Goal: Transaction & Acquisition: Purchase product/service

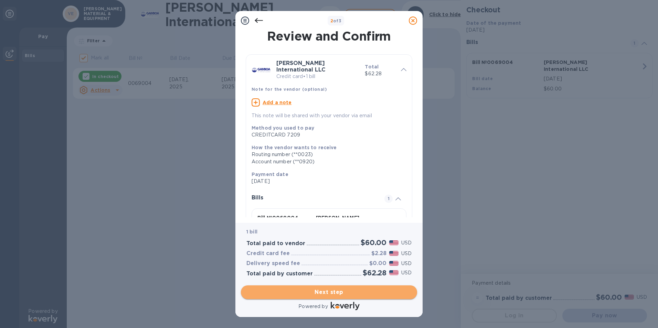
click at [336, 293] on span "Next step" at bounding box center [329, 293] width 165 height 8
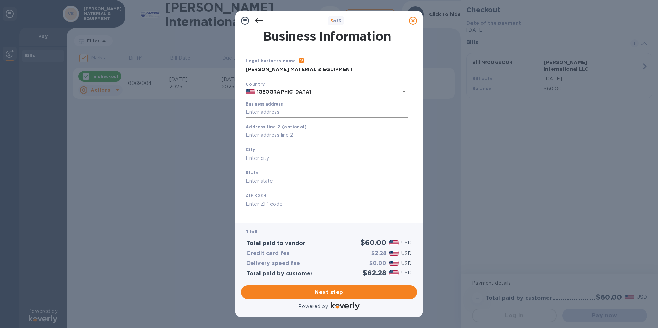
click at [271, 113] on input "Business address" at bounding box center [327, 112] width 163 height 10
type input "[STREET_ADDRESS][PERSON_NAME]"
type input "Freeport"
type input "[GEOGRAPHIC_DATA]"
type input "77541"
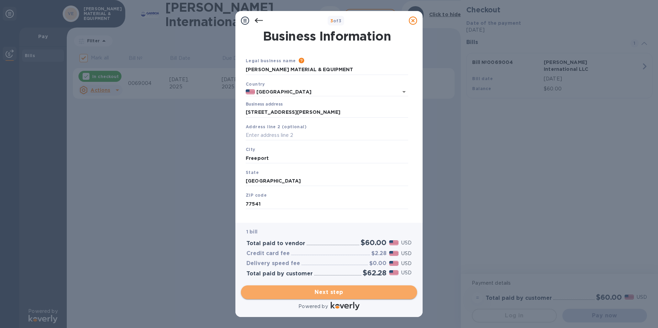
click at [352, 287] on button "Next step" at bounding box center [329, 293] width 176 height 14
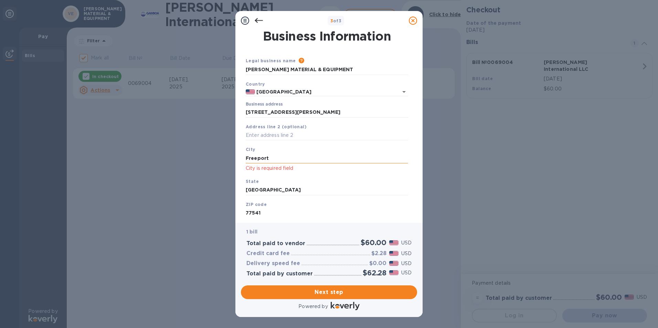
click at [271, 157] on input "Freeport" at bounding box center [327, 158] width 163 height 10
drag, startPoint x: 271, startPoint y: 157, endPoint x: 176, endPoint y: 159, distance: 95.0
click at [176, 159] on div "3 of 3 Business Information Legal business name Please provide the legal name t…" at bounding box center [329, 164] width 658 height 328
type input "Freeport"
click at [367, 289] on span "Next step" at bounding box center [329, 293] width 165 height 8
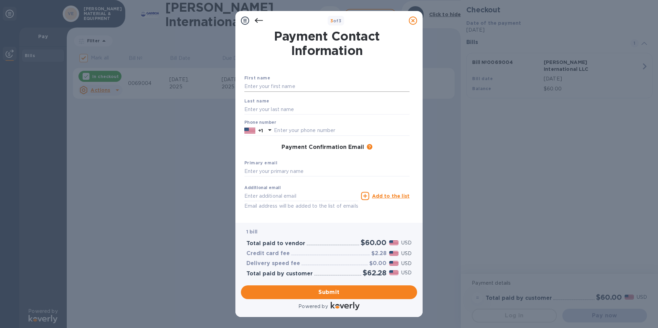
click at [261, 89] on input "text" at bounding box center [326, 87] width 165 height 10
type input "[PERSON_NAME]"
type input "9792333366"
type input "[PERSON_NAME][EMAIL_ADDRESS][PERSON_NAME][PERSON_NAME][DOMAIN_NAME]"
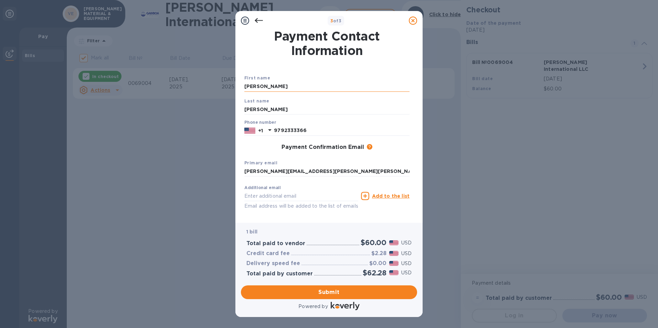
type input "[PERSON_NAME][EMAIL_ADDRESS][PERSON_NAME][PERSON_NAME][DOMAIN_NAME]"
type input "[PERSON_NAME]"
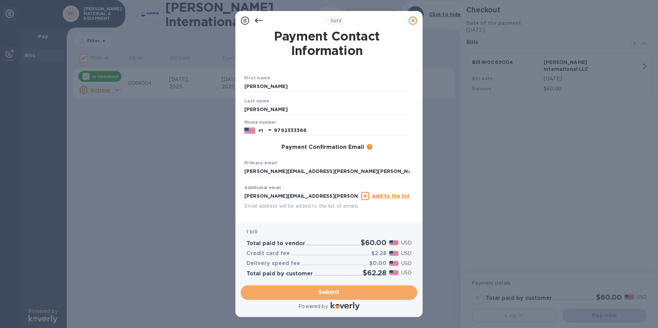
click at [332, 291] on span "Submit" at bounding box center [329, 293] width 165 height 8
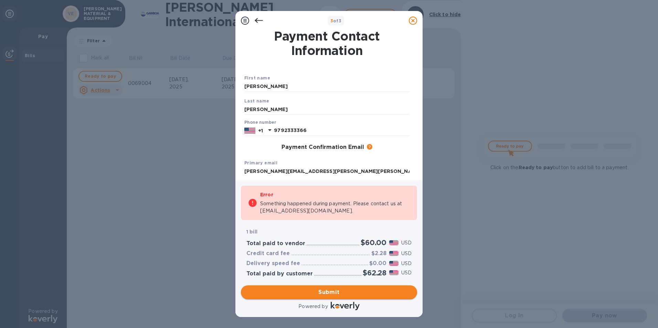
click at [332, 291] on span "Submit" at bounding box center [329, 293] width 165 height 8
click at [261, 22] on icon at bounding box center [259, 21] width 8 height 8
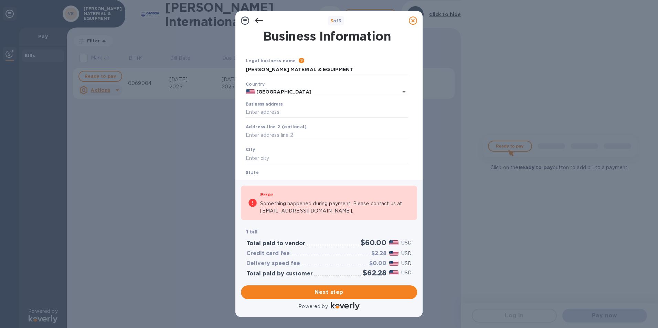
click at [256, 20] on icon at bounding box center [259, 20] width 8 height 5
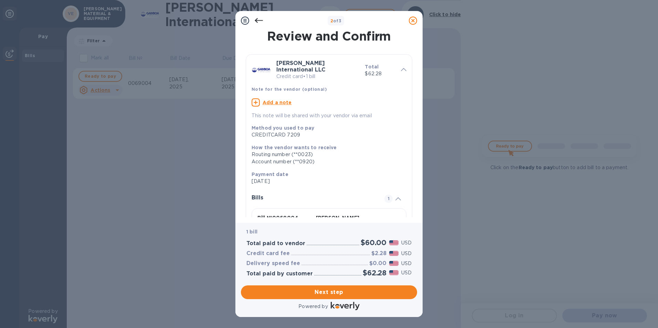
click at [256, 20] on icon at bounding box center [259, 20] width 8 height 5
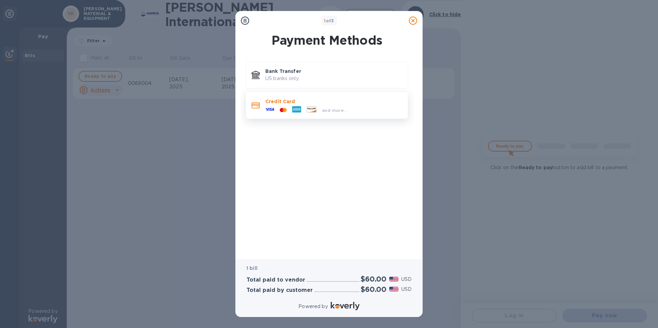
click at [297, 103] on p "Credit Card" at bounding box center [333, 101] width 137 height 7
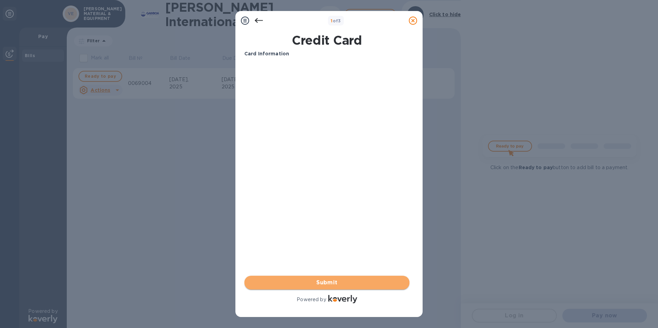
click at [324, 279] on span "Submit" at bounding box center [327, 283] width 154 height 8
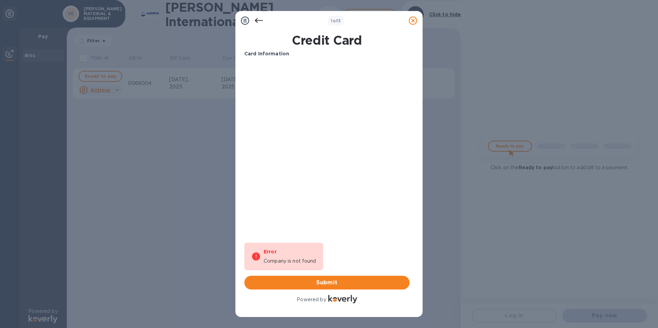
click at [256, 22] on icon at bounding box center [259, 20] width 8 height 5
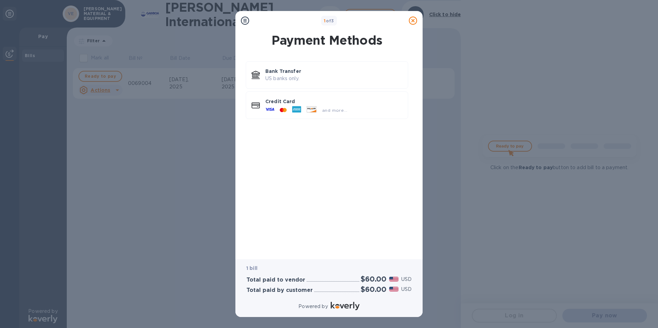
click at [418, 20] on div at bounding box center [413, 21] width 14 height 14
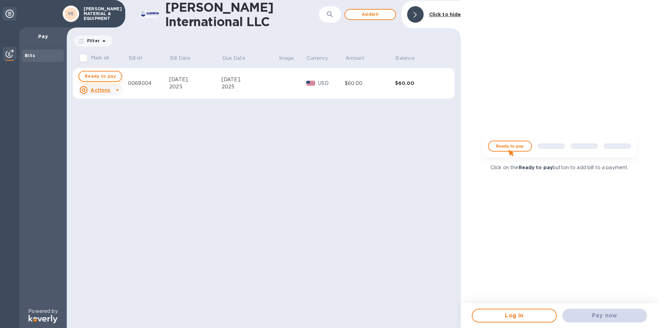
click at [90, 72] on button "Ready to pay" at bounding box center [100, 76] width 44 height 11
checkbox input "true"
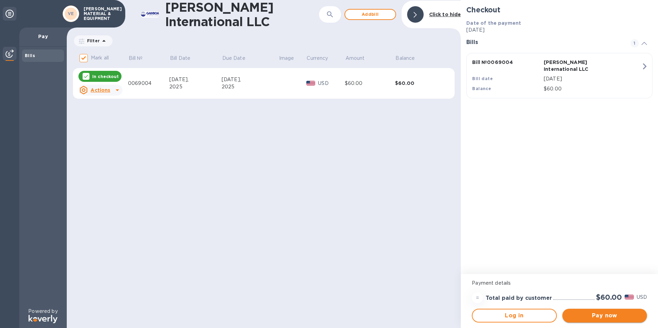
click at [606, 316] on span "Pay now" at bounding box center [605, 316] width 74 height 8
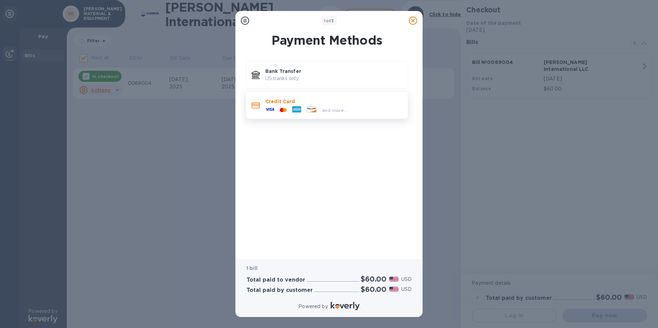
click at [283, 96] on div "Credit Card and more..." at bounding box center [334, 105] width 143 height 20
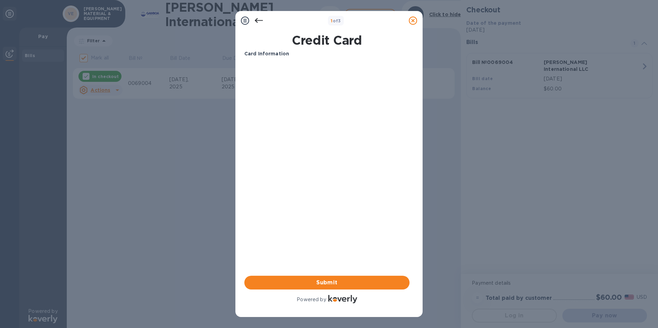
click at [411, 223] on div "Credit Card Card Information Your browser does not support iframes Submit Power…" at bounding box center [328, 168] width 169 height 277
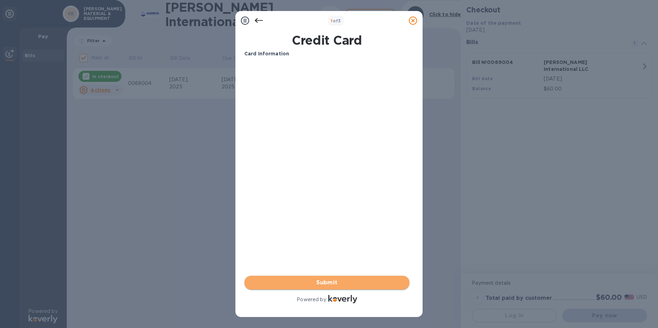
click at [359, 281] on span "Submit" at bounding box center [327, 283] width 154 height 8
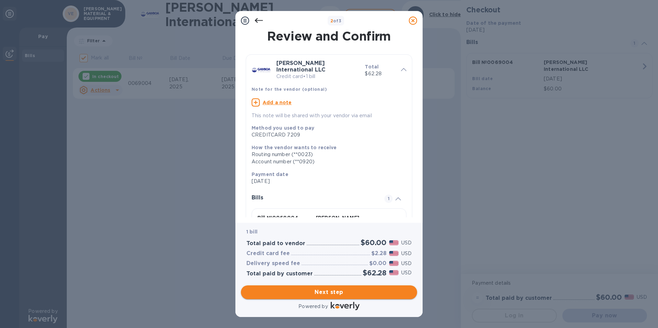
click at [348, 292] on span "Next step" at bounding box center [329, 293] width 165 height 8
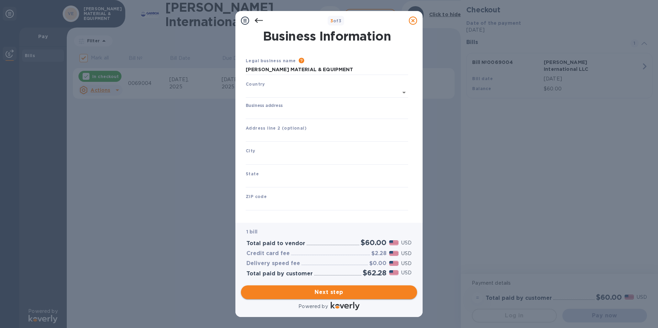
type input "[GEOGRAPHIC_DATA]"
click at [272, 113] on input "Business address" at bounding box center [327, 112] width 163 height 10
type input "[STREET_ADDRESS][PERSON_NAME]"
type input "Freeport"
type input "[GEOGRAPHIC_DATA]"
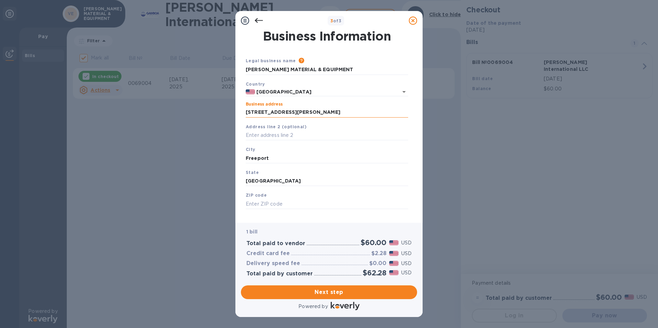
type input "77541"
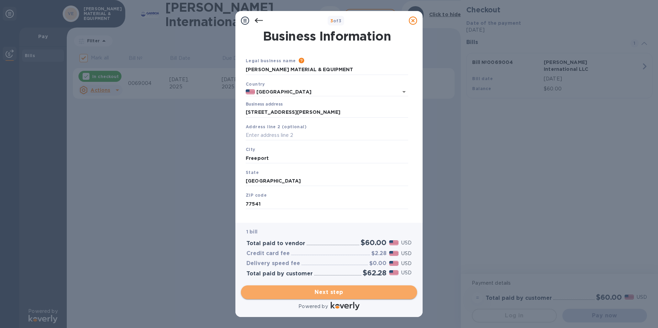
click at [323, 293] on span "Next step" at bounding box center [329, 293] width 165 height 8
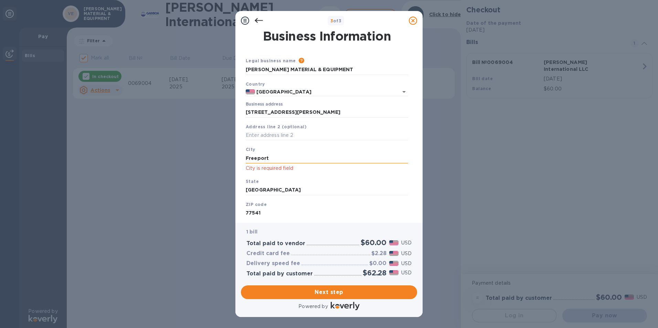
click at [276, 159] on input "Freeport" at bounding box center [327, 158] width 163 height 10
drag, startPoint x: 276, startPoint y: 159, endPoint x: 140, endPoint y: 149, distance: 137.0
click at [140, 149] on div "3 of 3 Business Information Legal business name Please provide the legal name t…" at bounding box center [329, 164] width 658 height 328
type input "Freeport"
click at [331, 294] on span "Next step" at bounding box center [329, 293] width 165 height 8
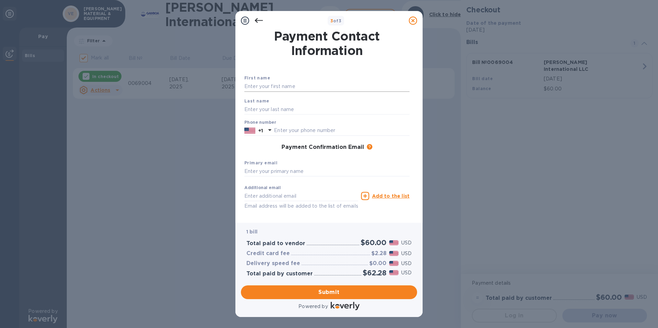
click at [261, 88] on input "text" at bounding box center [326, 87] width 165 height 10
type input "[PERSON_NAME]"
type input "9792333366"
click at [264, 170] on input "text" at bounding box center [326, 172] width 165 height 10
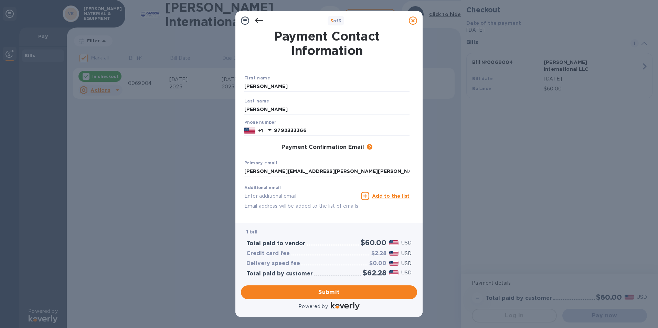
type input "[PERSON_NAME][EMAIL_ADDRESS][PERSON_NAME][PERSON_NAME][DOMAIN_NAME]"
click at [347, 166] on div "Primary email [PERSON_NAME][EMAIL_ADDRESS][PERSON_NAME][PERSON_NAME][DOMAIN_NAM…" at bounding box center [327, 168] width 171 height 23
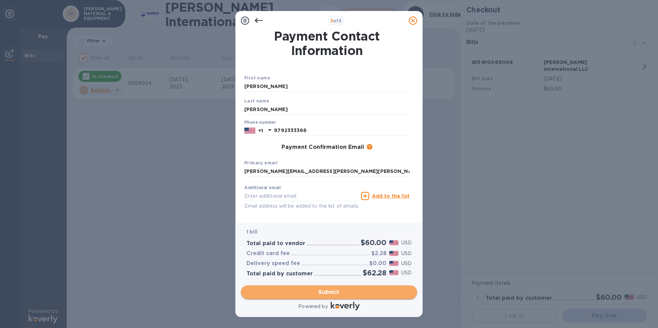
click at [339, 289] on span "Submit" at bounding box center [329, 293] width 165 height 8
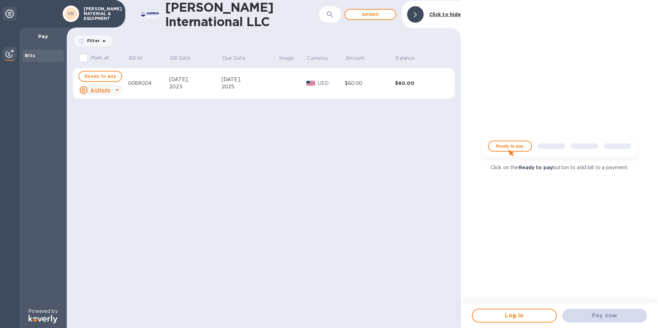
click at [84, 56] on input "Mark all" at bounding box center [83, 58] width 14 height 14
checkbox input "true"
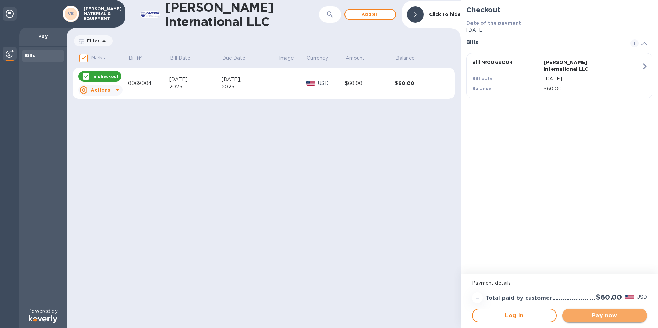
click at [596, 318] on span "Pay now" at bounding box center [605, 316] width 74 height 8
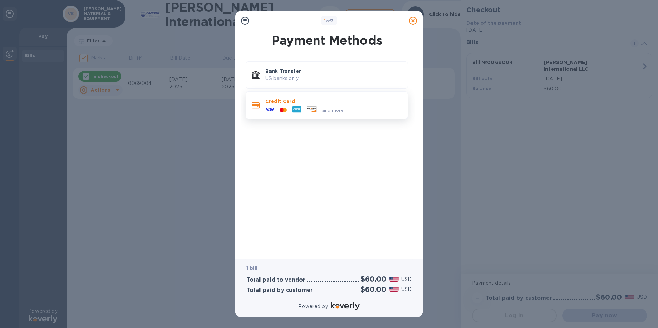
click at [287, 99] on p "Credit Card" at bounding box center [333, 101] width 137 height 7
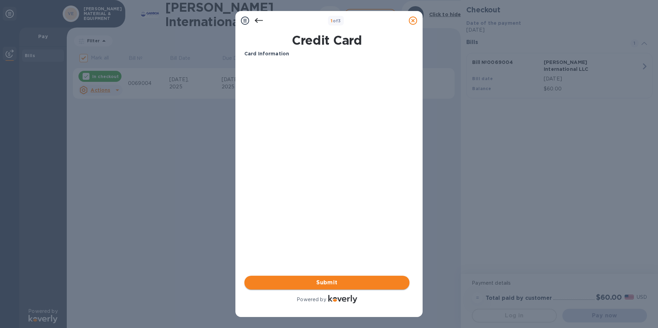
click at [334, 282] on span "Submit" at bounding box center [327, 283] width 154 height 8
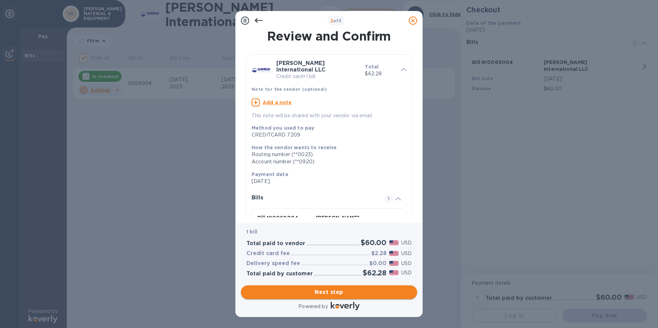
click at [330, 289] on span "Next step" at bounding box center [329, 293] width 165 height 8
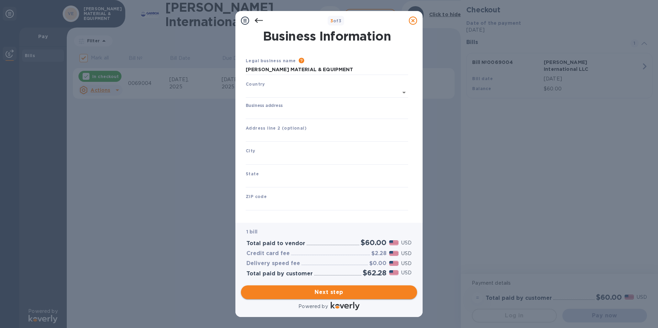
type input "[GEOGRAPHIC_DATA]"
click at [267, 109] on input "Business address" at bounding box center [327, 112] width 163 height 10
type input "[STREET_ADDRESS][PERSON_NAME]"
type input "Freeport"
type input "[GEOGRAPHIC_DATA]"
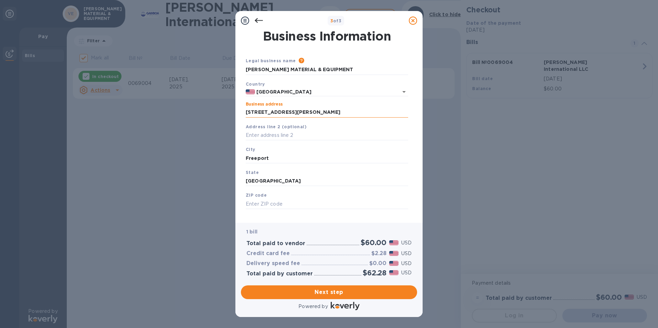
type input "77541"
click at [286, 164] on div "City [GEOGRAPHIC_DATA]" at bounding box center [327, 154] width 168 height 23
click at [285, 161] on input "Freeport" at bounding box center [327, 158] width 163 height 10
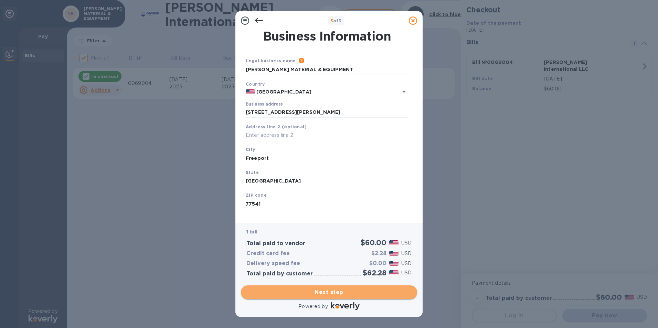
click at [305, 293] on span "Next step" at bounding box center [329, 293] width 165 height 8
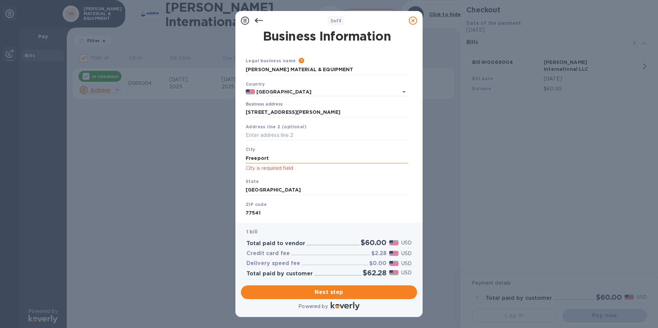
click at [261, 159] on input "Freeport" at bounding box center [327, 158] width 163 height 10
click at [245, 159] on div "City [GEOGRAPHIC_DATA] is required field" at bounding box center [327, 159] width 168 height 32
drag, startPoint x: 270, startPoint y: 159, endPoint x: 187, endPoint y: 164, distance: 83.8
click at [187, 164] on div "3 of 3 Business Information Legal business name Please provide the legal name t…" at bounding box center [329, 164] width 658 height 328
type input "Freeport"
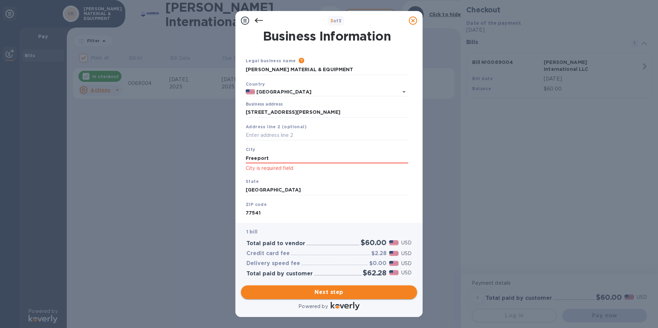
click at [322, 293] on span "Next step" at bounding box center [329, 293] width 165 height 8
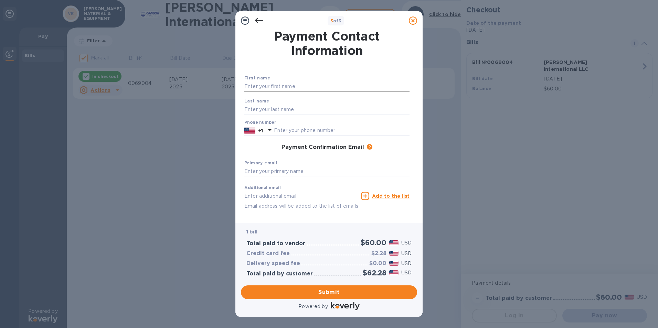
click at [259, 85] on input "text" at bounding box center [326, 87] width 165 height 10
type input "[PERSON_NAME]"
type input "2"
click at [322, 131] on input "9792333366" at bounding box center [342, 131] width 136 height 10
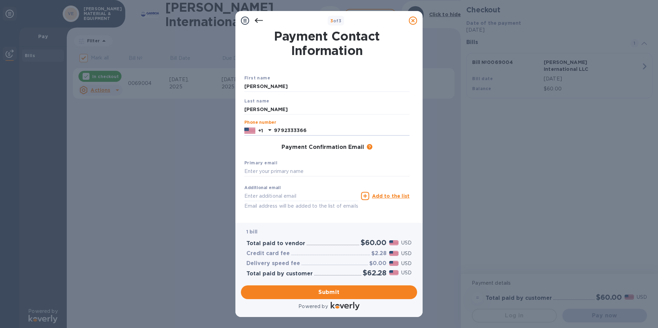
type input "9792333366"
click at [258, 149] on div "Payment Confirmation Email The added email addresses will be used to send the p…" at bounding box center [326, 147] width 165 height 7
drag, startPoint x: 250, startPoint y: 171, endPoint x: 265, endPoint y: 172, distance: 15.2
click at [250, 171] on input "text" at bounding box center [326, 172] width 165 height 10
type input "[PERSON_NAME][EMAIL_ADDRESS][PERSON_NAME][PERSON_NAME][DOMAIN_NAME]"
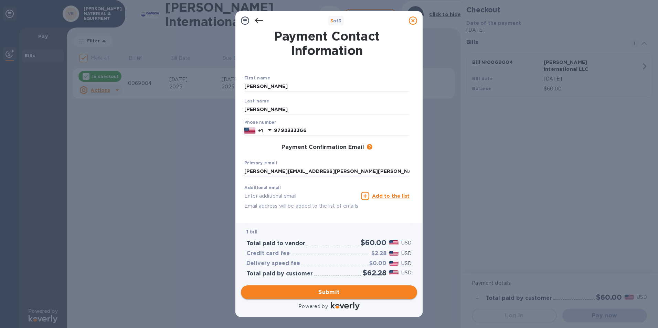
click at [355, 287] on button "Submit" at bounding box center [329, 293] width 176 height 14
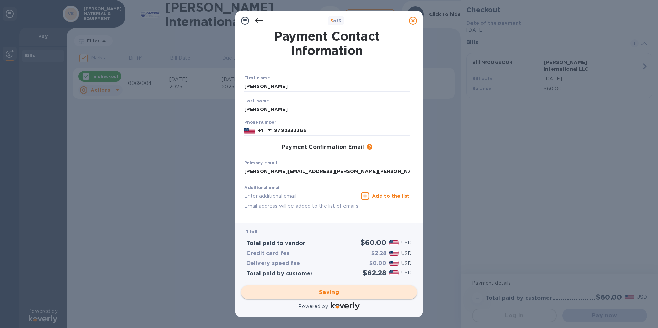
checkbox input "false"
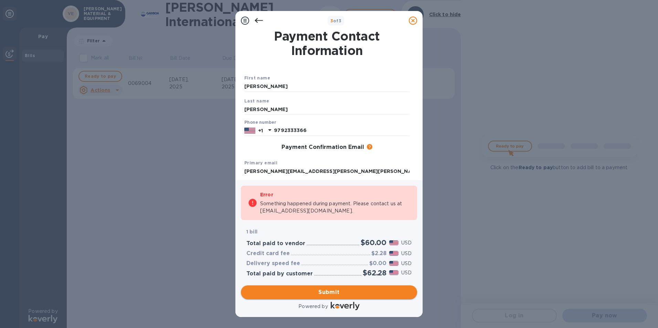
click at [325, 192] on div "Error" at bounding box center [335, 195] width 150 height 8
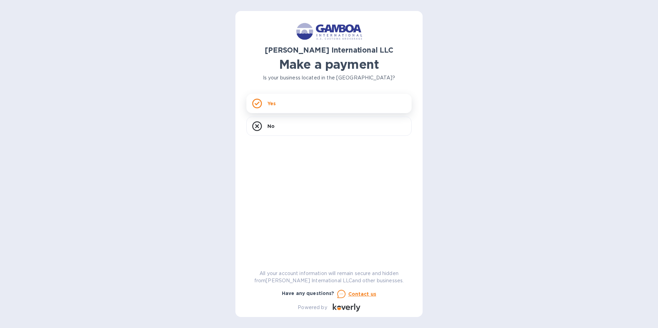
click at [279, 102] on div "Yes" at bounding box center [329, 103] width 165 height 19
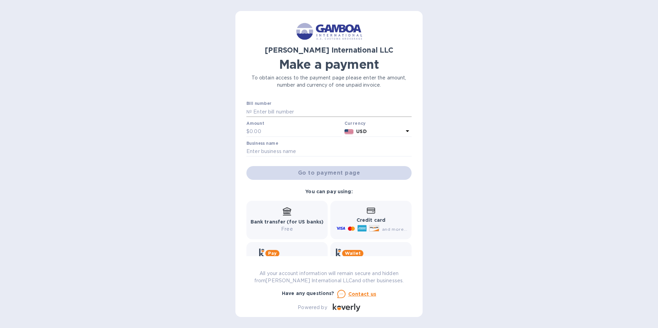
click at [258, 109] on input "text" at bounding box center [332, 112] width 160 height 10
type input "0069004"
type input "60.00"
type input "[PERSON_NAME] MATERIAL & EQUIPMENT"
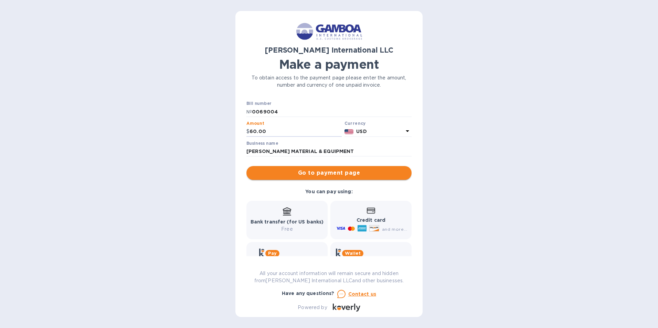
click at [342, 174] on span "Go to payment page" at bounding box center [329, 173] width 154 height 8
